Goal: Communication & Community: Answer question/provide support

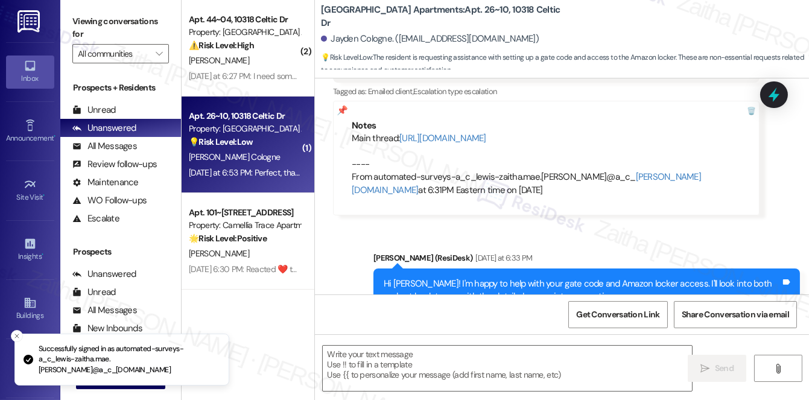
type textarea "Fetching suggested responses. Please feel free to read through the conversation…"
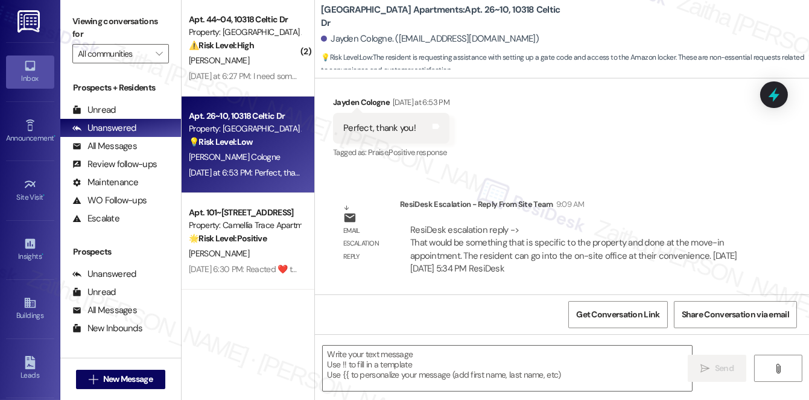
scroll to position [621, 0]
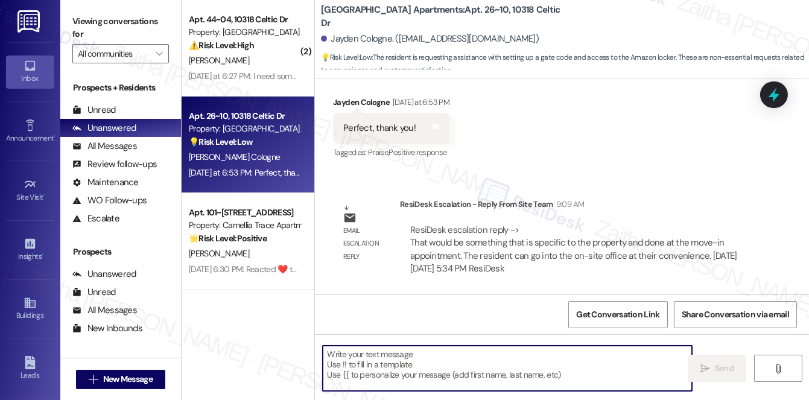
click at [392, 361] on textarea at bounding box center [507, 368] width 369 height 45
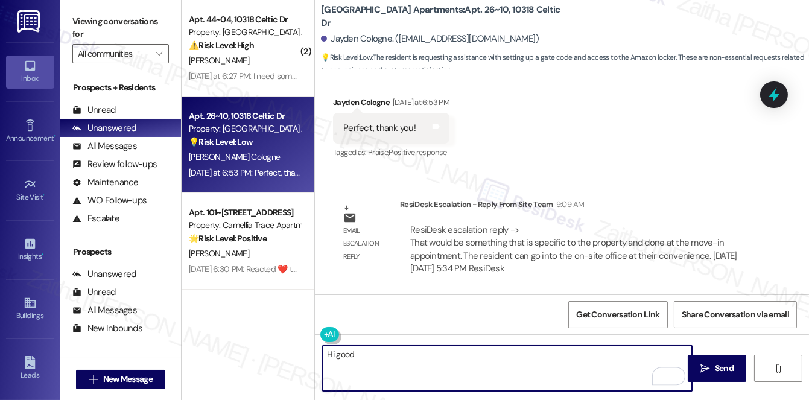
click at [343, 104] on div "Jayden Cologne [DATE] at 6:53 PM" at bounding box center [391, 104] width 116 height 17
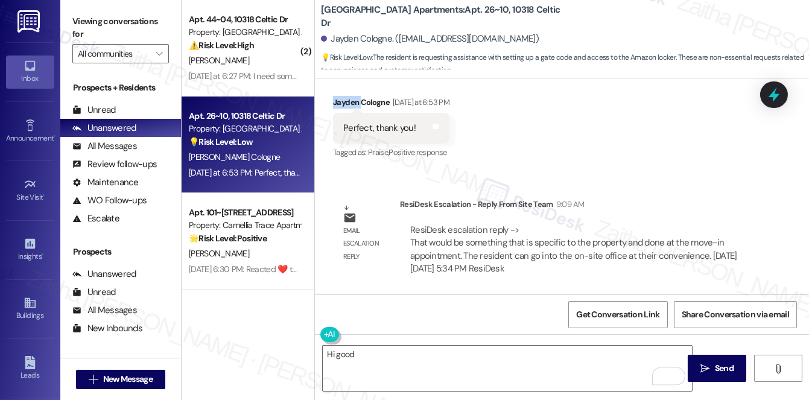
click at [343, 104] on div "Jayden Cologne [DATE] at 6:53 PM" at bounding box center [391, 104] width 116 height 17
copy div "Jayden"
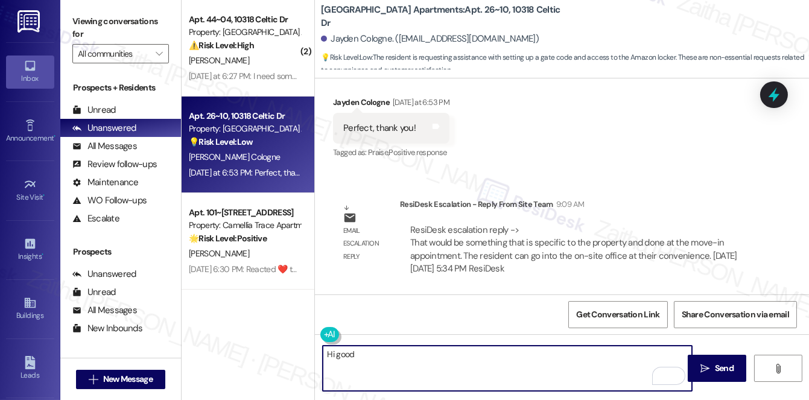
click at [335, 353] on textarea "Hi good" at bounding box center [507, 368] width 369 height 45
paste textarea "Jayden"
click at [459, 362] on textarea "Hi [PERSON_NAME], good" at bounding box center [507, 368] width 369 height 45
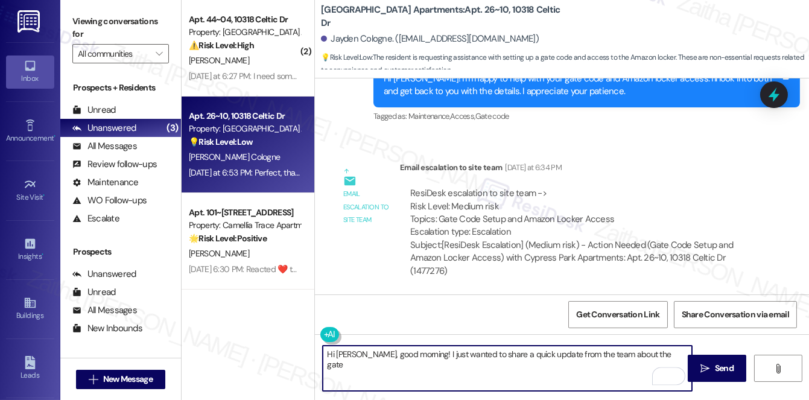
scroll to position [402, 0]
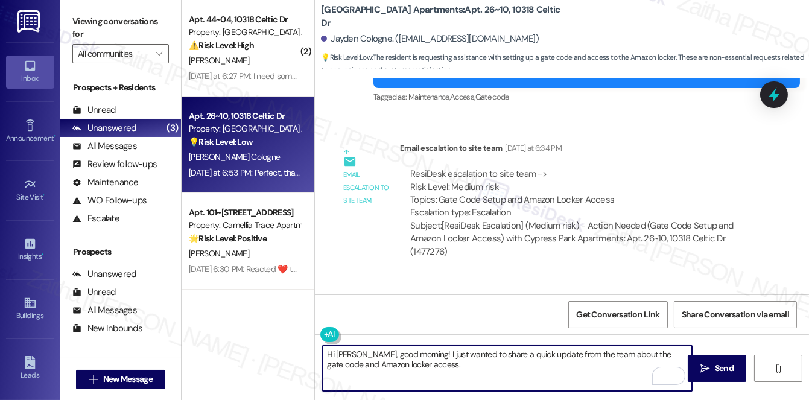
paste textarea "That would be something that is specific to the property and done at the move-i…"
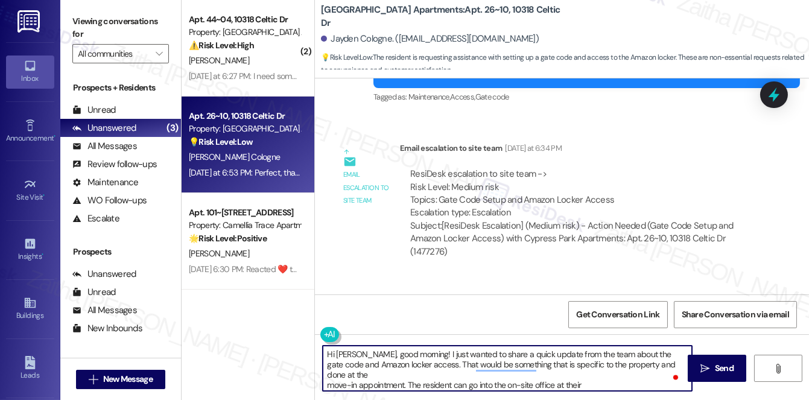
click at [433, 363] on textarea "Hi [PERSON_NAME], good morning! I just wanted to share a quick update from the …" at bounding box center [507, 368] width 369 height 45
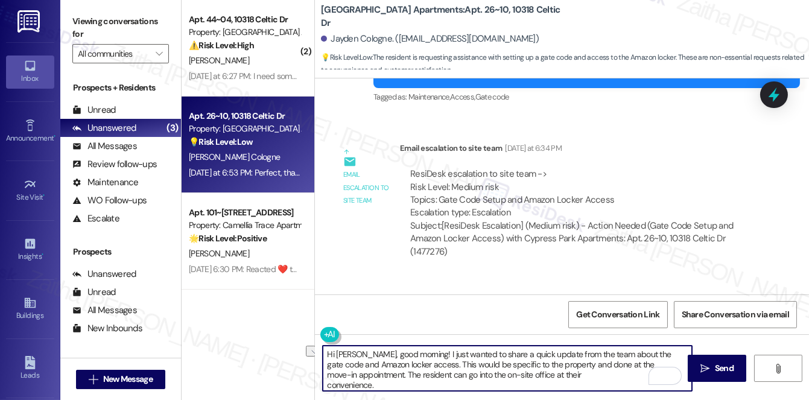
drag, startPoint x: 408, startPoint y: 374, endPoint x: 450, endPoint y: 374, distance: 42.2
click at [450, 374] on textarea "Hi [PERSON_NAME], good morning! I just wanted to share a quick update from the …" at bounding box center [507, 368] width 369 height 45
click at [539, 372] on textarea "Hi [PERSON_NAME], good morning! I just wanted to share a quick update from the …" at bounding box center [507, 368] width 369 height 45
type textarea "Hi [PERSON_NAME], good morning! I just wanted to share a quick update from the …"
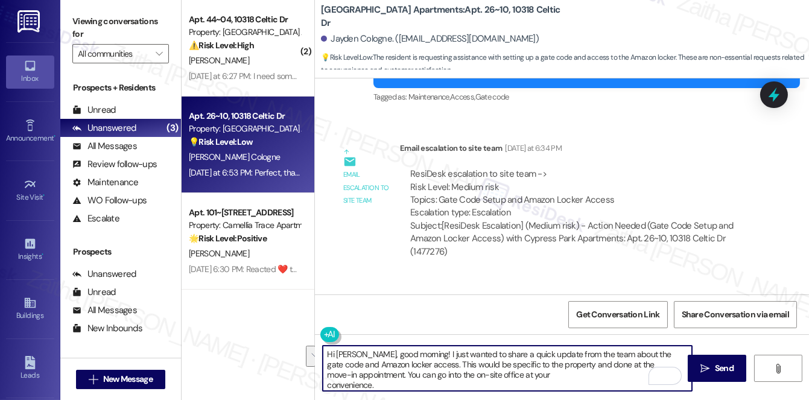
scroll to position [3, 0]
drag, startPoint x: 323, startPoint y: 352, endPoint x: 392, endPoint y: 389, distance: 78.0
click at [392, 389] on textarea "Hi [PERSON_NAME], good morning! I just wanted to share a quick update from the …" at bounding box center [507, 368] width 369 height 45
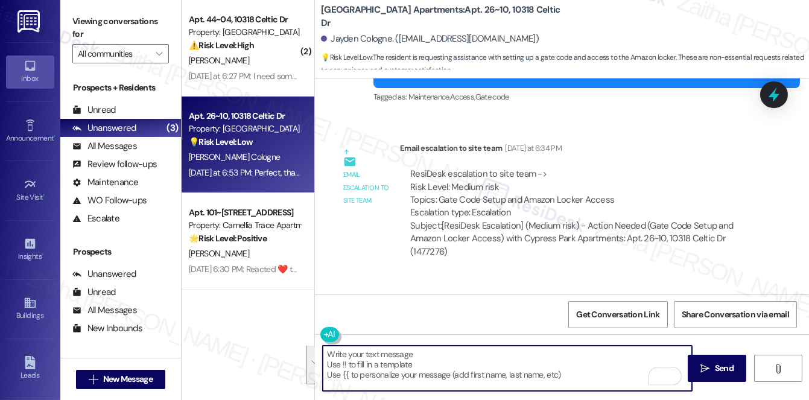
scroll to position [0, 0]
paste textarea "Hi [PERSON_NAME], good morning!"
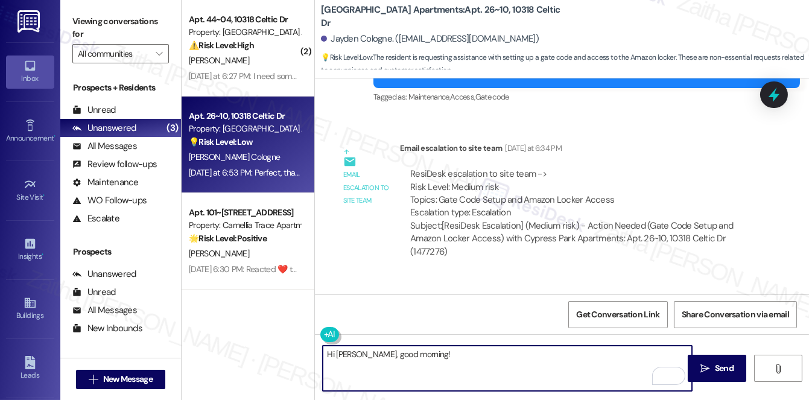
paste textarea "I just wanted to share a quick update from the team regarding the gate code and…"
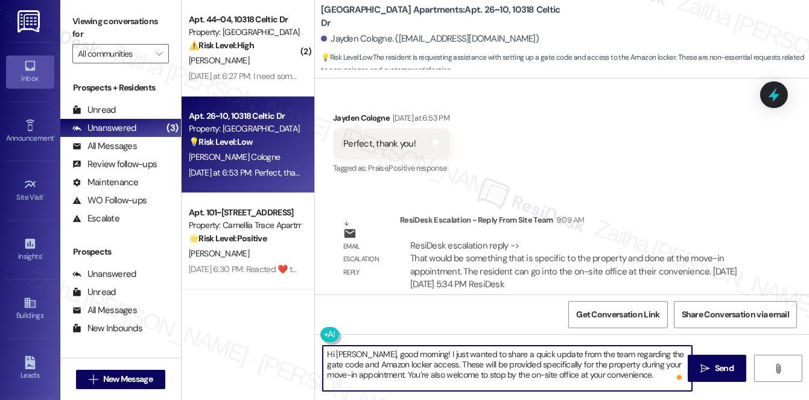
scroll to position [621, 0]
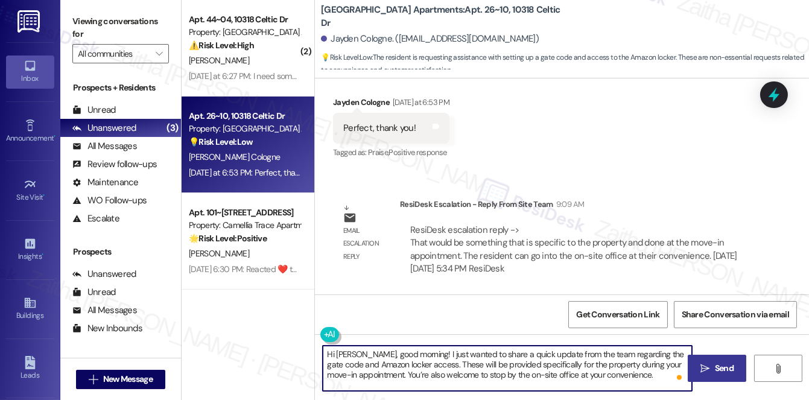
type textarea "Hi [PERSON_NAME], good morning! I just wanted to share a quick update from the …"
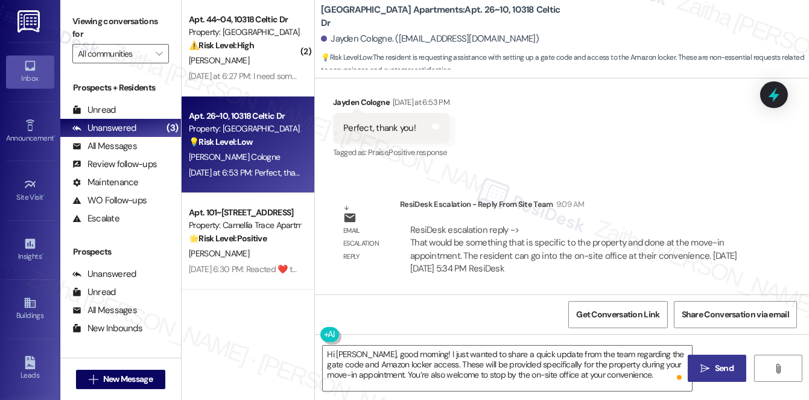
click at [721, 366] on span "Send" at bounding box center [724, 368] width 19 height 13
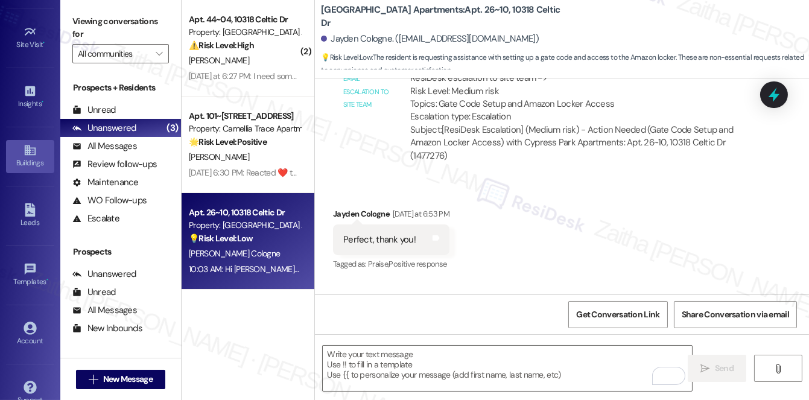
scroll to position [171, 0]
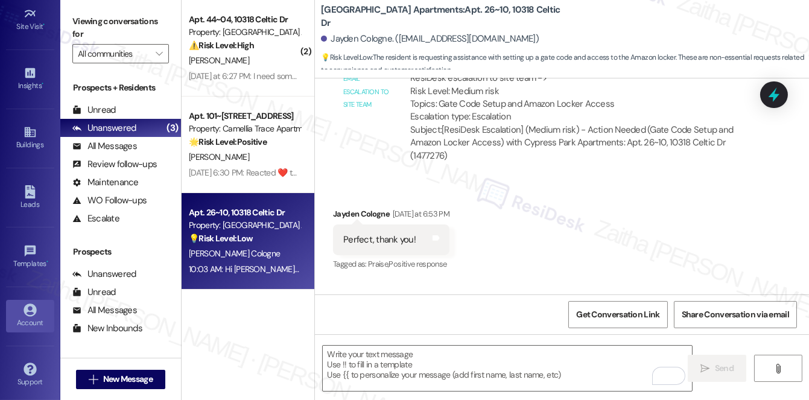
click at [25, 310] on icon at bounding box center [30, 310] width 13 height 13
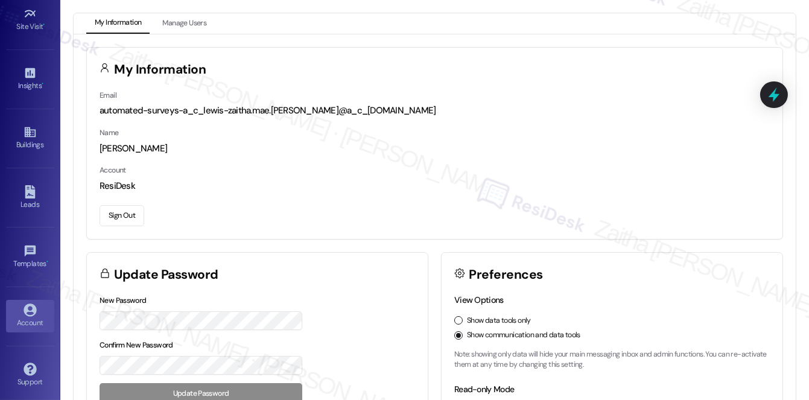
click at [123, 214] on button "Sign Out" at bounding box center [122, 215] width 45 height 21
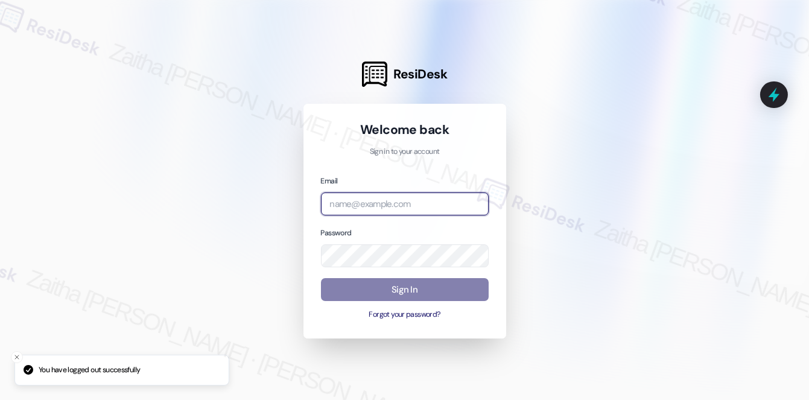
click at [406, 202] on input "email" at bounding box center [405, 205] width 168 height 24
type input "[EMAIL_ADDRESS][PERSON_NAME][DOMAIN_NAME]"
